Goal: Check status: Check status

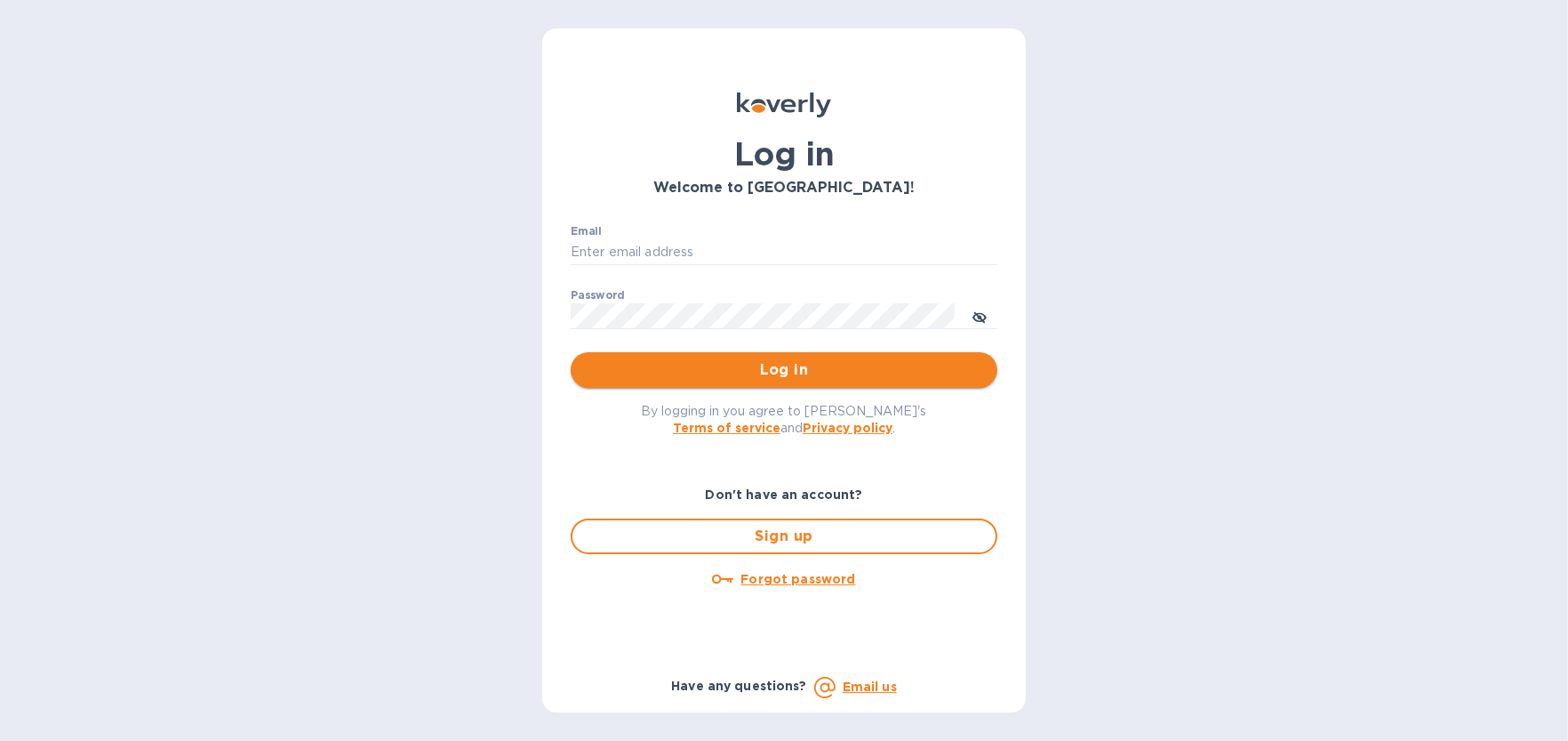
type input "[EMAIL_ADDRESS][DOMAIN_NAME]"
click at [722, 367] on span "Log in" at bounding box center [784, 370] width 399 height 22
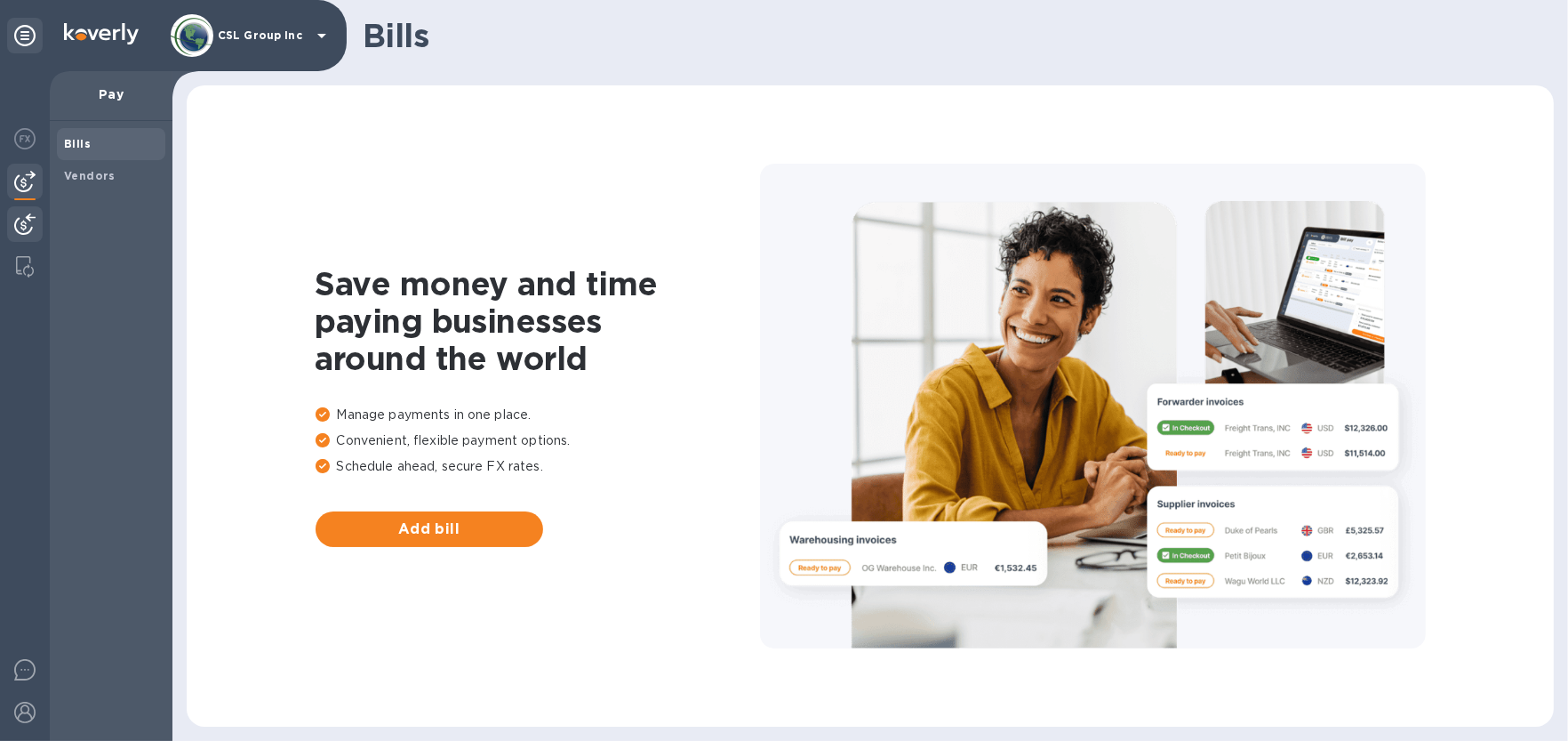
click at [15, 223] on img at bounding box center [25, 224] width 21 height 22
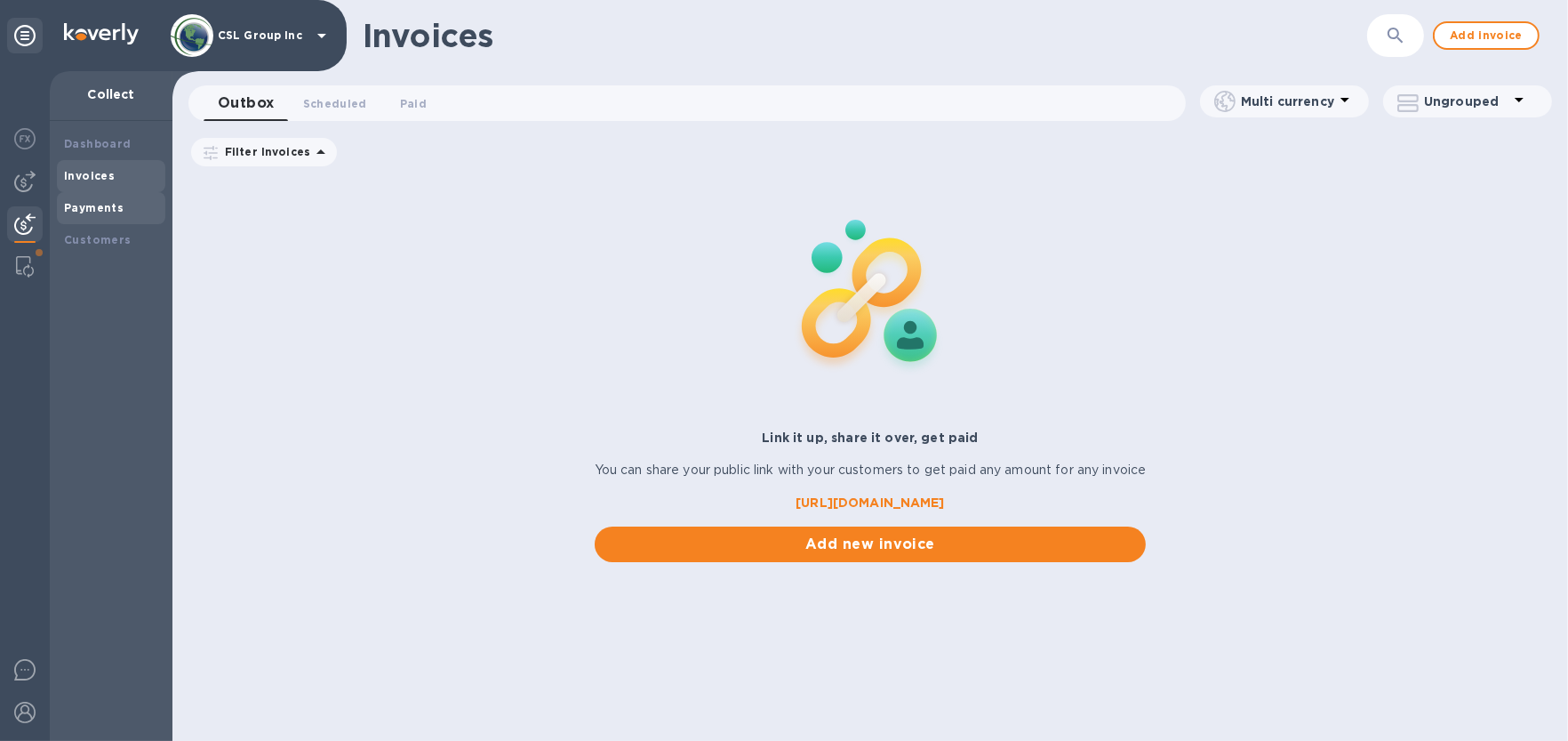
click at [102, 205] on b "Payments" at bounding box center [94, 208] width 60 height 14
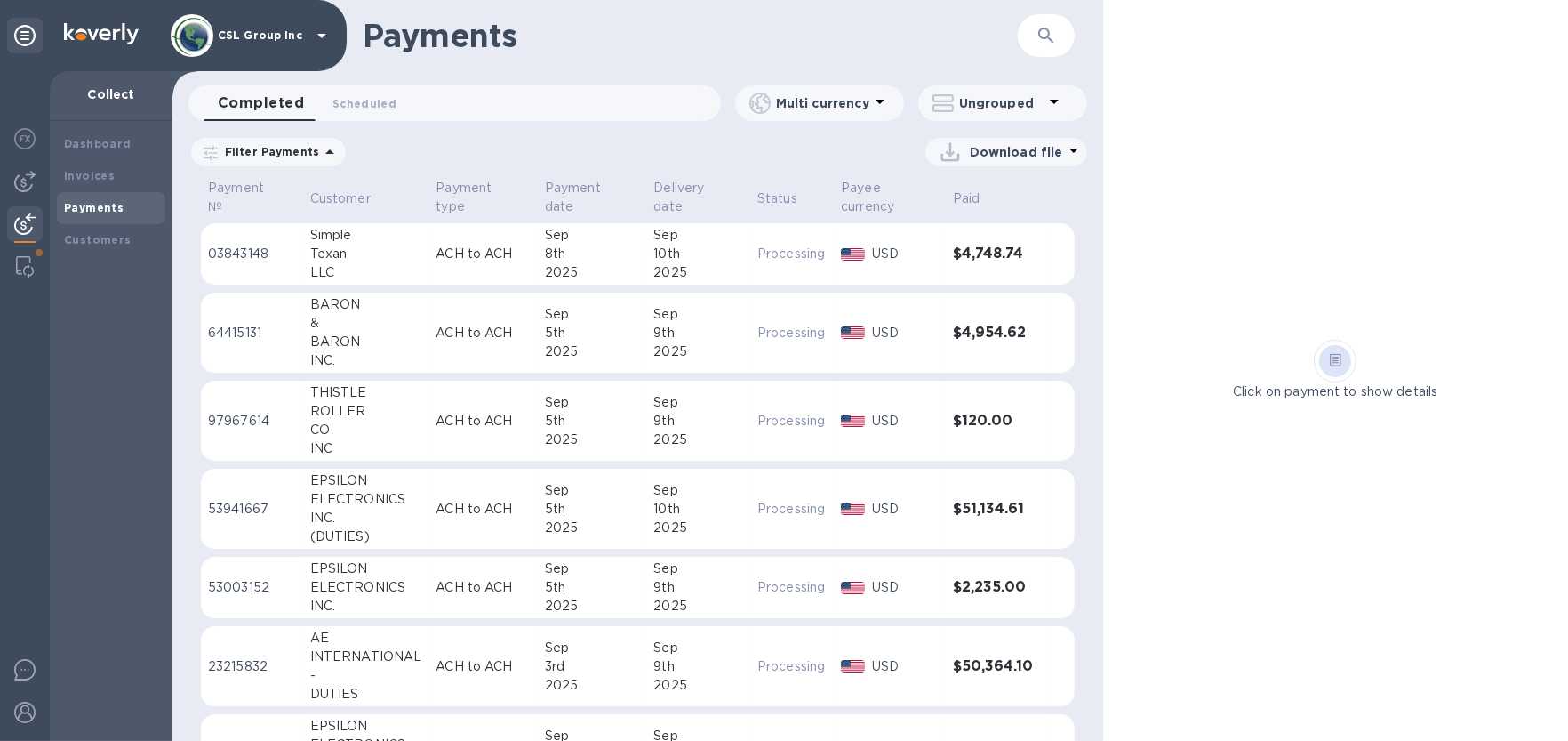
click at [385, 242] on div "Simple" at bounding box center [366, 235] width 112 height 19
